Goal: Check status

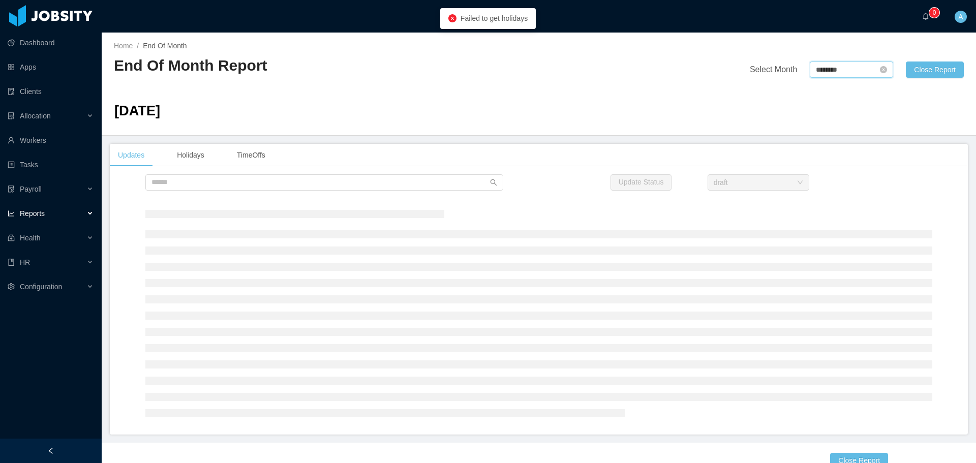
click at [835, 70] on input "********" at bounding box center [851, 70] width 83 height 16
click at [925, 70] on link at bounding box center [925, 70] width 13 height 20
click at [914, 161] on link "Sep" at bounding box center [912, 160] width 21 height 12
click at [840, 70] on input "********" at bounding box center [851, 70] width 83 height 16
click at [927, 67] on link at bounding box center [925, 70] width 13 height 20
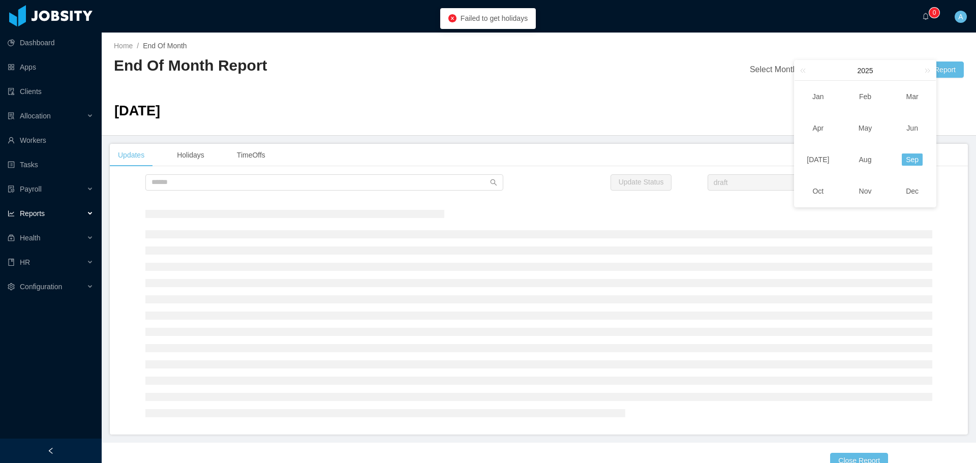
click at [913, 159] on link "Sep" at bounding box center [912, 160] width 21 height 12
type input "********"
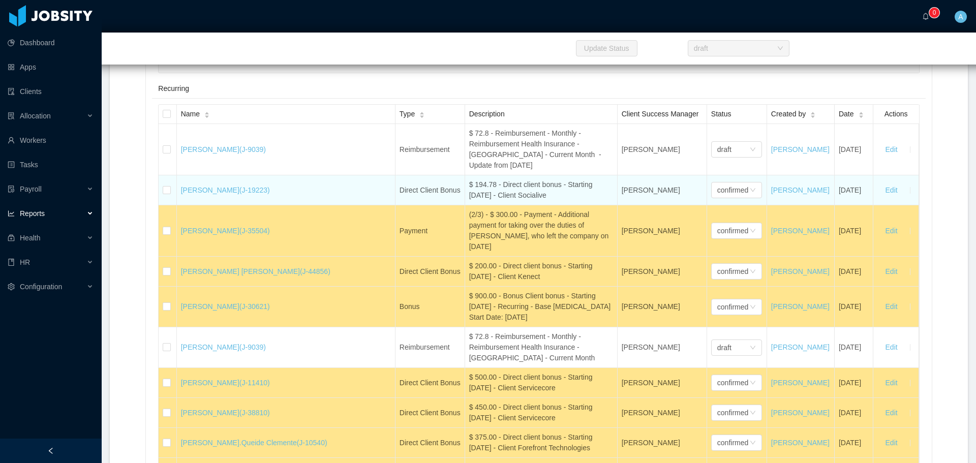
scroll to position [12046, 0]
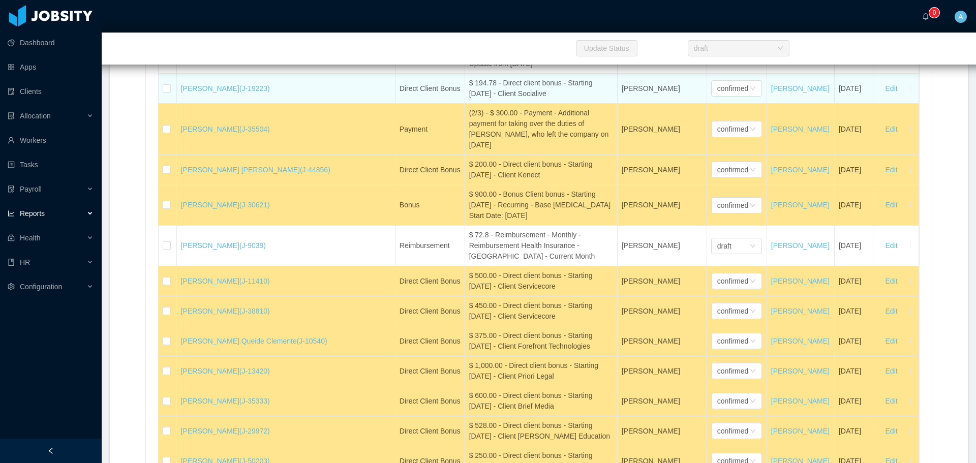
click at [469, 99] on div "$ 194.78 - Direct client bonus - Starting [DATE] - Client Socialive" at bounding box center [541, 88] width 144 height 21
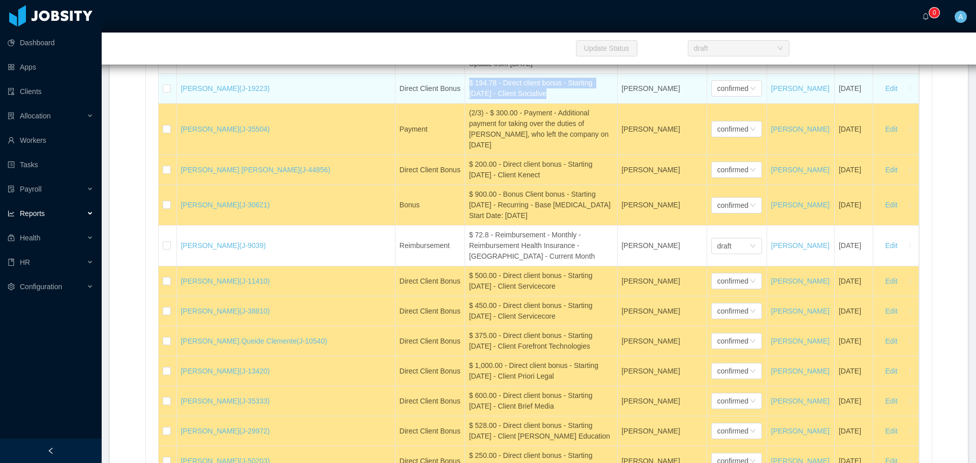
click at [469, 99] on div "$ 194.78 - Direct client bonus - Starting [DATE] - Client Socialive" at bounding box center [541, 88] width 144 height 21
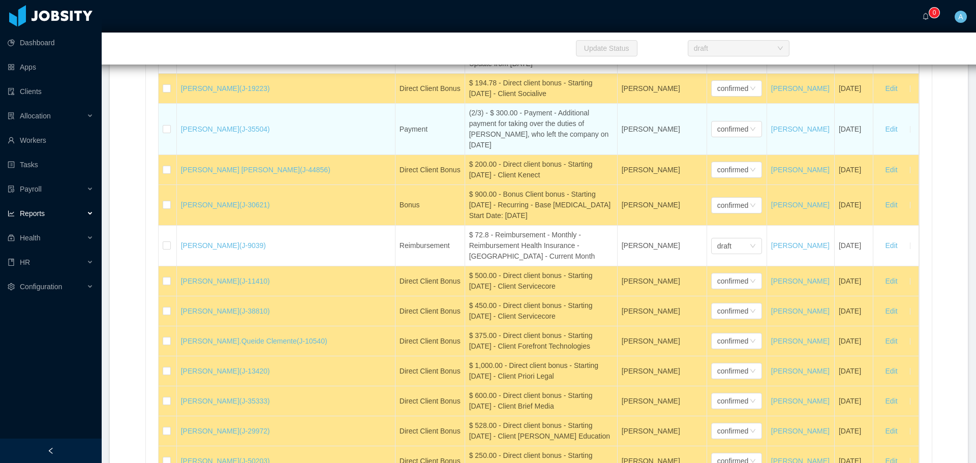
click at [469, 150] on div "(2/3) - $ 300.00 - Payment - Additional payment for taking over the duties of […" at bounding box center [541, 129] width 144 height 43
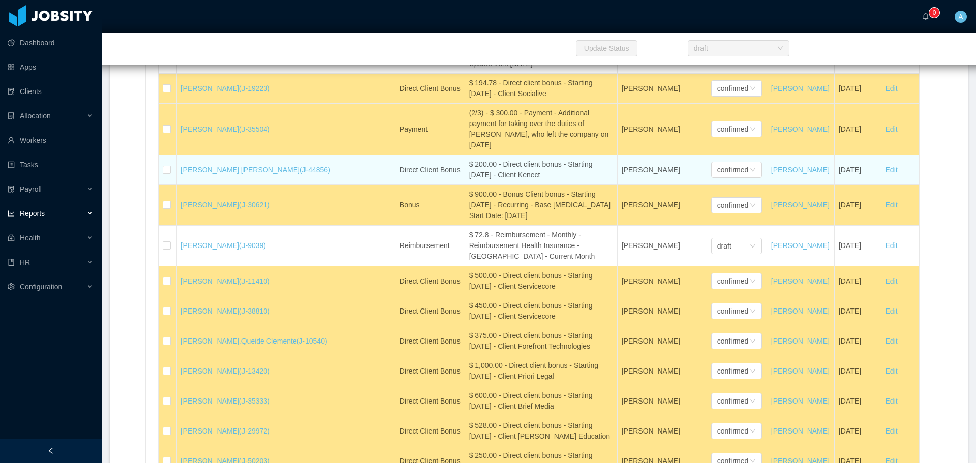
click at [469, 180] on div "$ 200.00 - Direct client bonus - Starting [DATE] - Client Kenect" at bounding box center [541, 169] width 144 height 21
click at [481, 180] on div "$ 200.00 - Direct client bonus - Starting [DATE] - Client Kenect" at bounding box center [541, 169] width 144 height 21
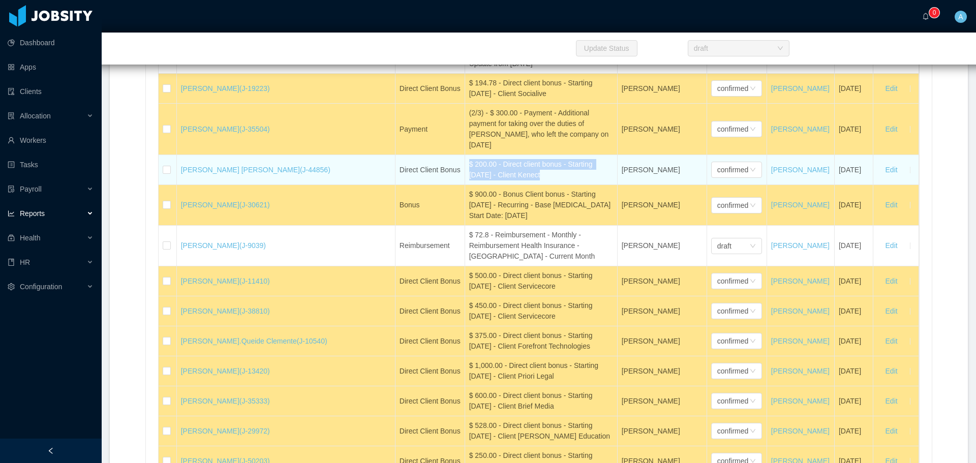
click at [469, 180] on div "$ 200.00 - Direct client bonus - Starting [DATE] - Client Kenect" at bounding box center [541, 169] width 144 height 21
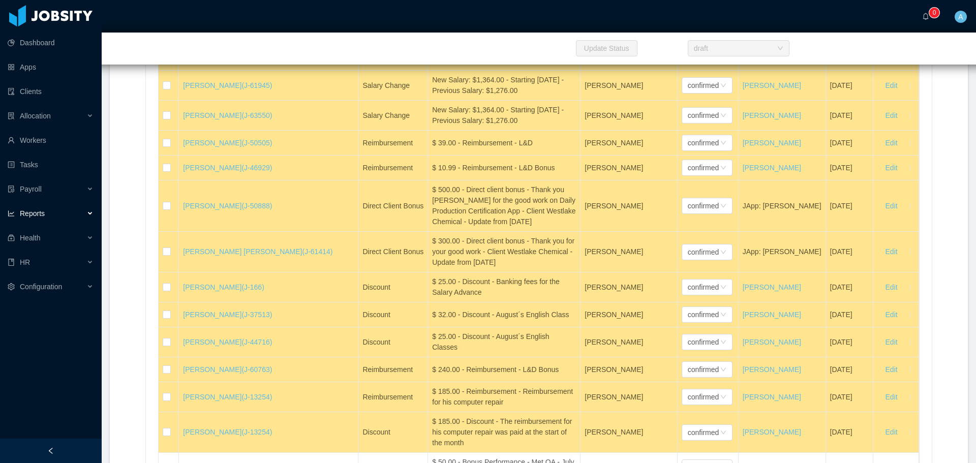
scroll to position [16824, 0]
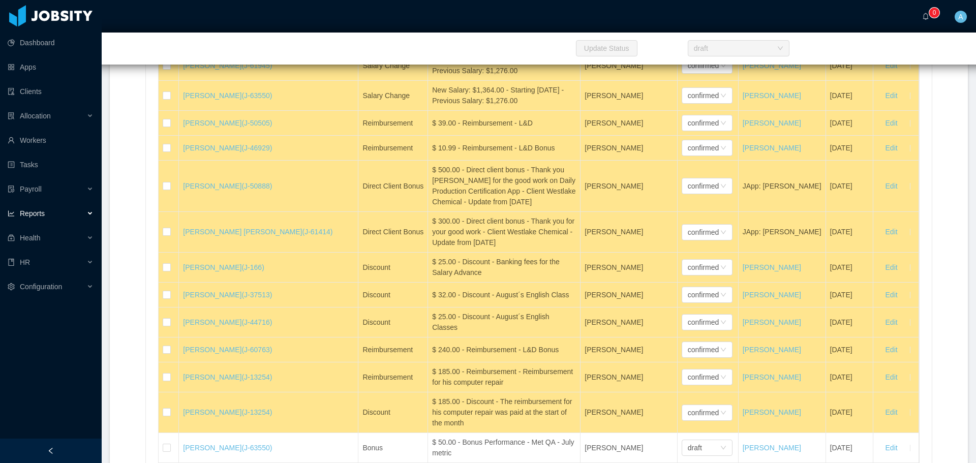
click at [456, 46] on div "New Salary: $1,364.00 - Starting [DATE] - Previous Salary: $1,276.00" at bounding box center [504, 35] width 144 height 21
click at [448, 46] on div "New Salary: $1,364.00 - Starting [DATE] - Previous Salary: $1,276.00" at bounding box center [504, 35] width 144 height 21
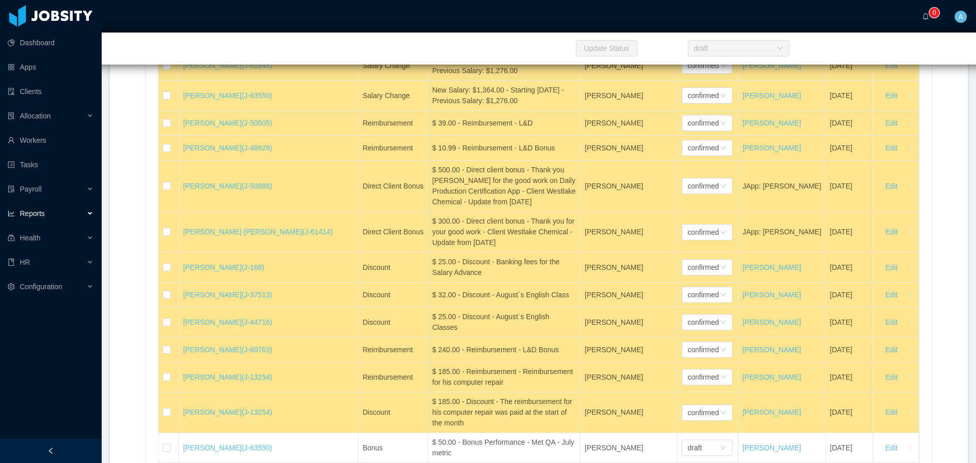
click at [448, 46] on div "New Salary: $1,364.00 - Starting [DATE] - Previous Salary: $1,276.00" at bounding box center [504, 35] width 144 height 21
click at [456, 46] on div "New Salary: $1,364.00 - Starting [DATE] - Previous Salary: $1,276.00" at bounding box center [504, 35] width 144 height 21
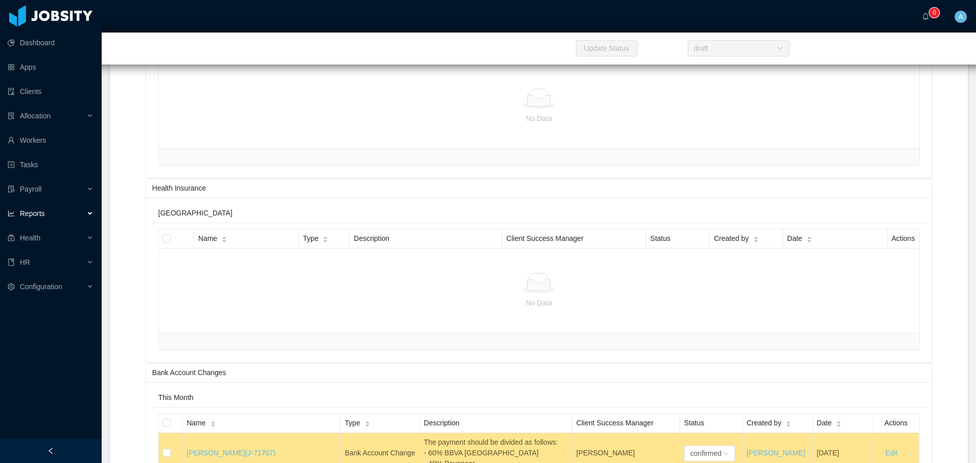
scroll to position [22517, 0]
